Goal: Register for event/course

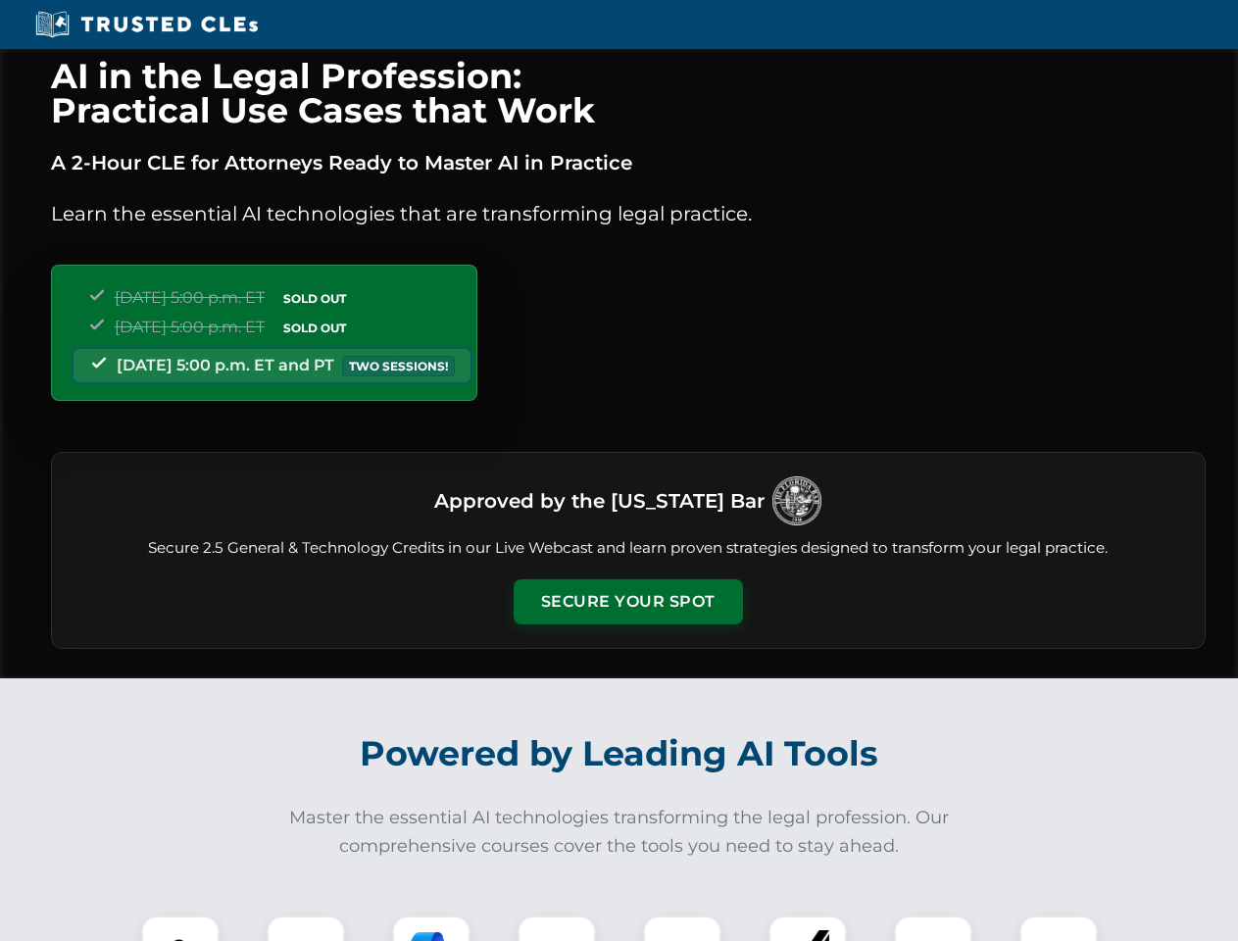
click at [628, 602] on button "Secure Your Spot" at bounding box center [628, 601] width 229 height 45
click at [180, 929] on img at bounding box center [180, 955] width 57 height 57
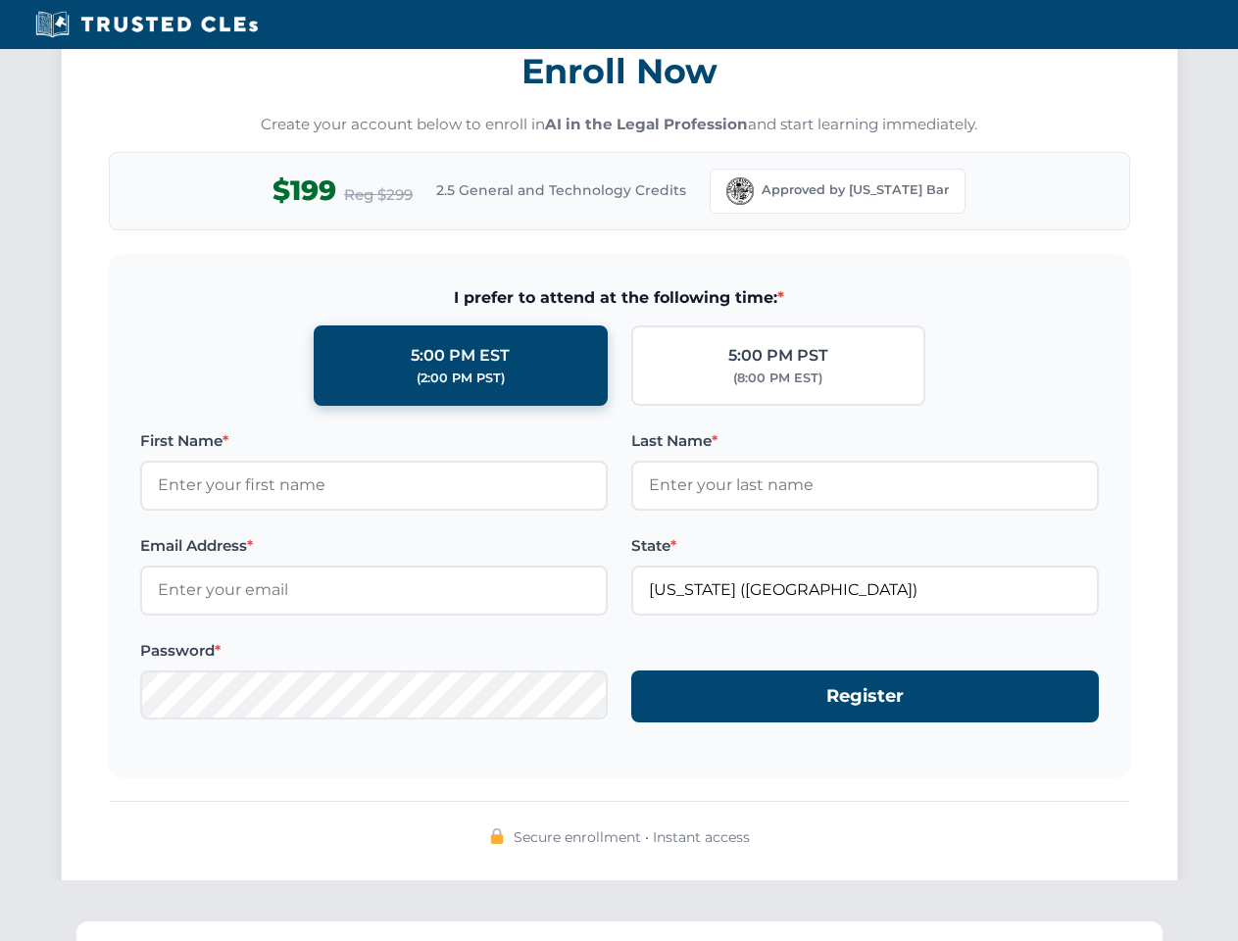
scroll to position [1925, 0]
